Goal: Task Accomplishment & Management: Manage account settings

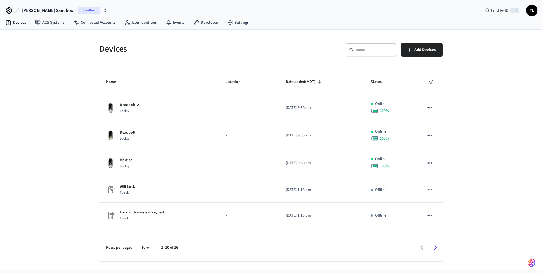
click at [78, 13] on span "Sandbox" at bounding box center [89, 10] width 23 height 7
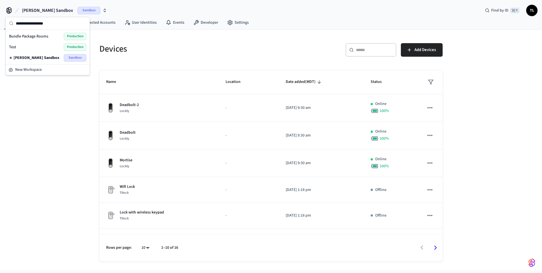
click at [53, 38] on div "Bundle Package Rooms Production" at bounding box center [47, 36] width 77 height 7
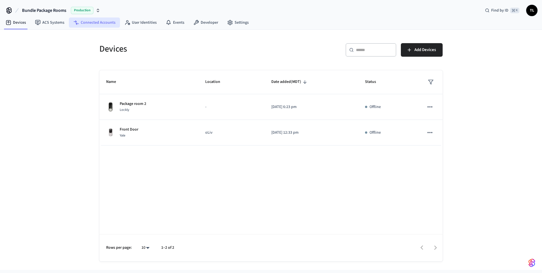
click at [94, 24] on link "Connected Accounts" at bounding box center [94, 22] width 51 height 10
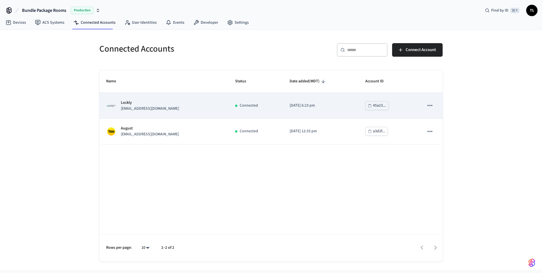
click at [190, 104] on div "Lockly hello@bundleresident.com" at bounding box center [163, 106] width 115 height 12
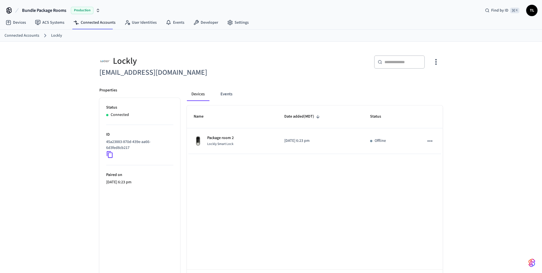
click at [433, 61] on icon "button" at bounding box center [435, 62] width 9 height 9
click at [429, 81] on li "Sync Account" at bounding box center [417, 85] width 43 height 15
click at [313, 100] on div at bounding box center [271, 136] width 542 height 273
click at [434, 62] on icon "button" at bounding box center [435, 62] width 9 height 9
click at [421, 82] on li "Sync Account" at bounding box center [417, 85] width 43 height 15
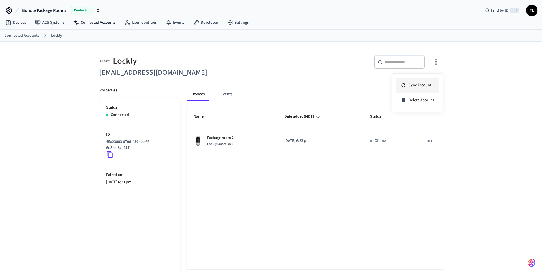
click at [421, 82] on li "Sync Account" at bounding box center [417, 85] width 43 height 15
click at [350, 61] on div at bounding box center [271, 136] width 542 height 273
click at [432, 65] on icon "button" at bounding box center [435, 62] width 9 height 9
click at [421, 83] on span "Sync Account" at bounding box center [419, 85] width 23 height 6
click at [313, 145] on div at bounding box center [271, 136] width 542 height 273
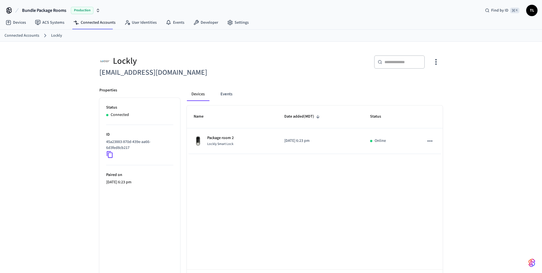
click at [19, 35] on link "Connected Accounts" at bounding box center [22, 36] width 35 height 6
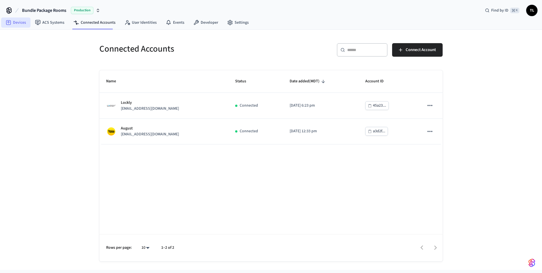
click at [23, 21] on link "Devices" at bounding box center [15, 22] width 29 height 10
